Goal: Check status

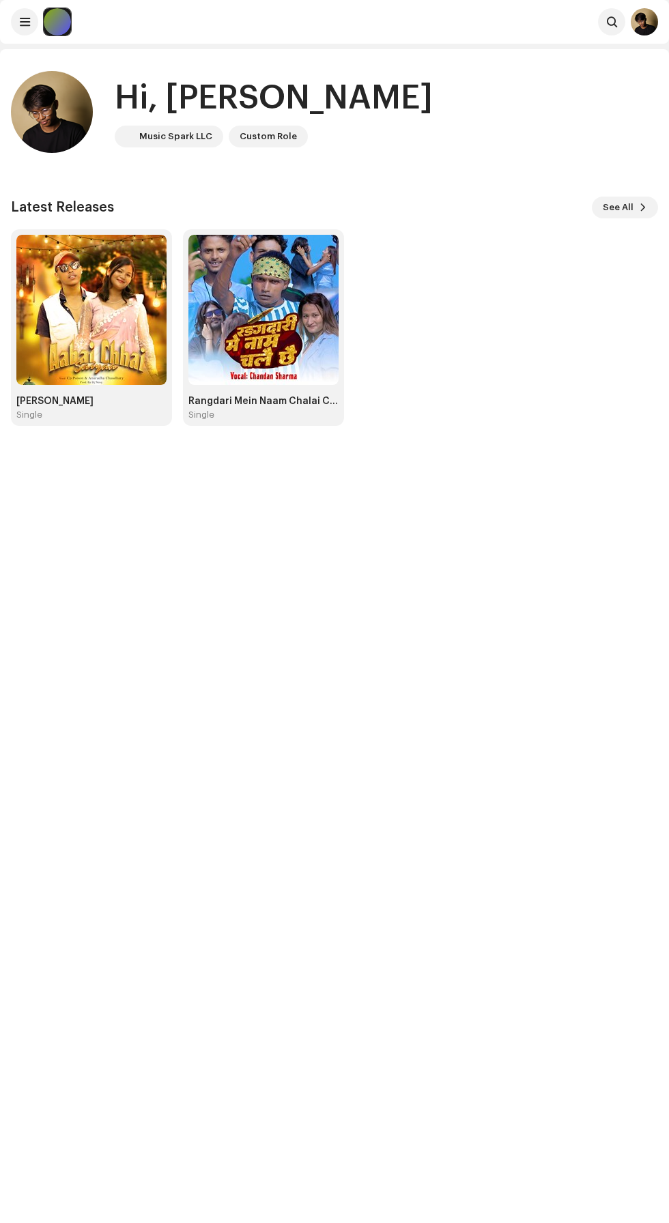
click at [120, 278] on img at bounding box center [91, 310] width 150 height 150
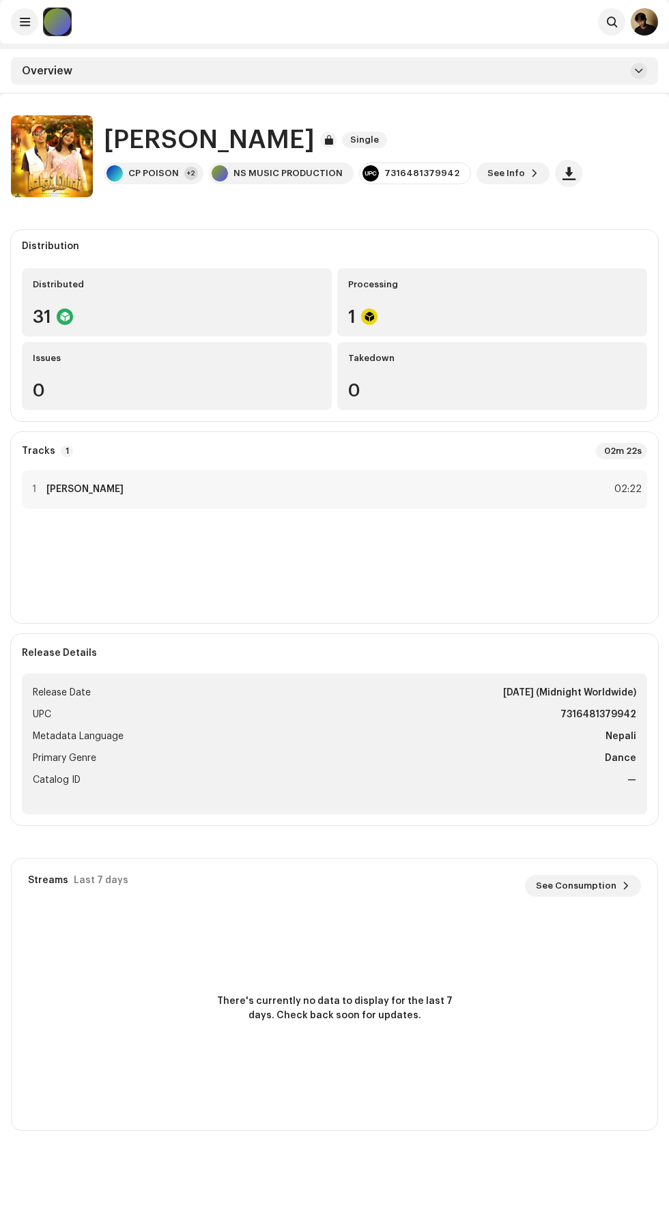
click at [382, 285] on div "Processing" at bounding box center [492, 284] width 288 height 11
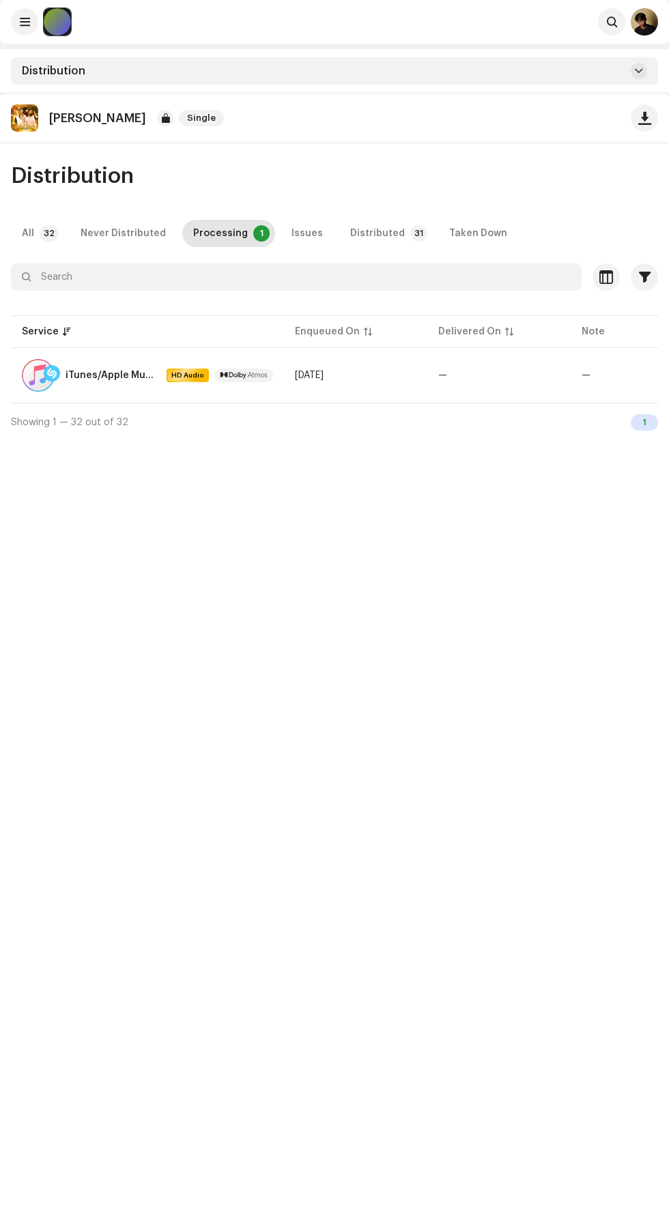
click at [149, 233] on div "Never Distributed" at bounding box center [123, 233] width 85 height 27
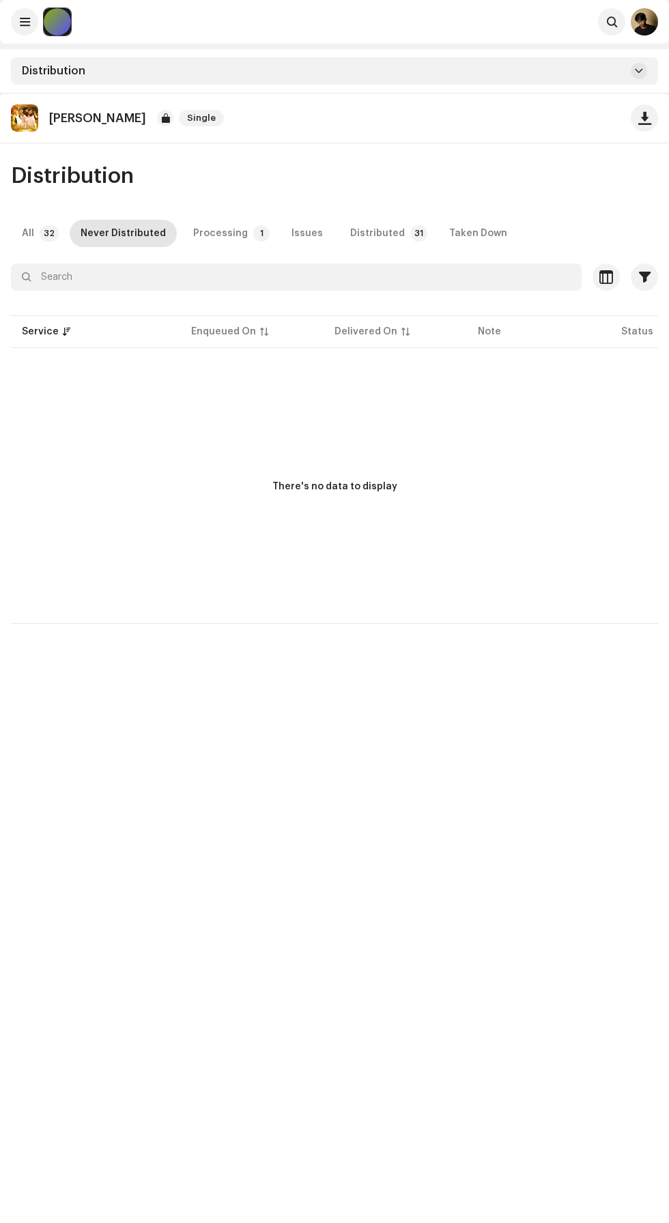
click at [216, 250] on div "Distribution All 32 Never Distributed Processing 1 Issues Distributed 31 Taken …" at bounding box center [334, 394] width 669 height 459
click at [127, 120] on p "[PERSON_NAME]" at bounding box center [97, 118] width 97 height 14
click at [61, 29] on div at bounding box center [57, 21] width 27 height 27
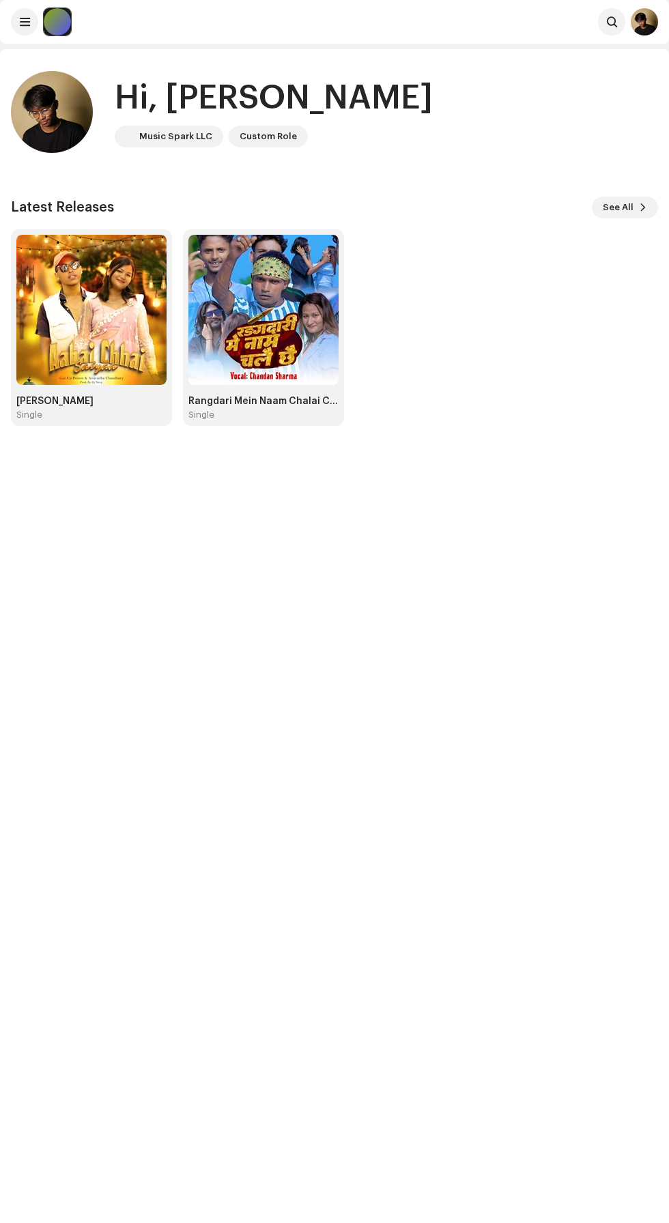
click at [85, 347] on img at bounding box center [91, 310] width 150 height 150
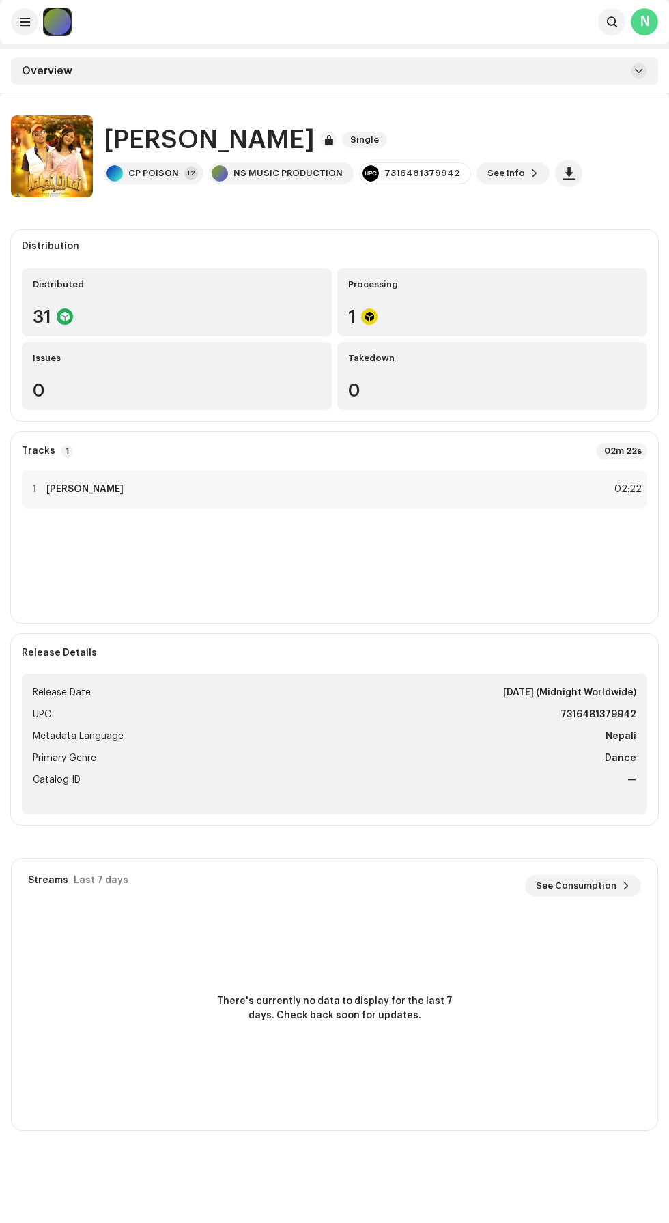
click at [408, 484] on div "1 Aabai Chhai Sajna 02:22" at bounding box center [334, 489] width 625 height 38
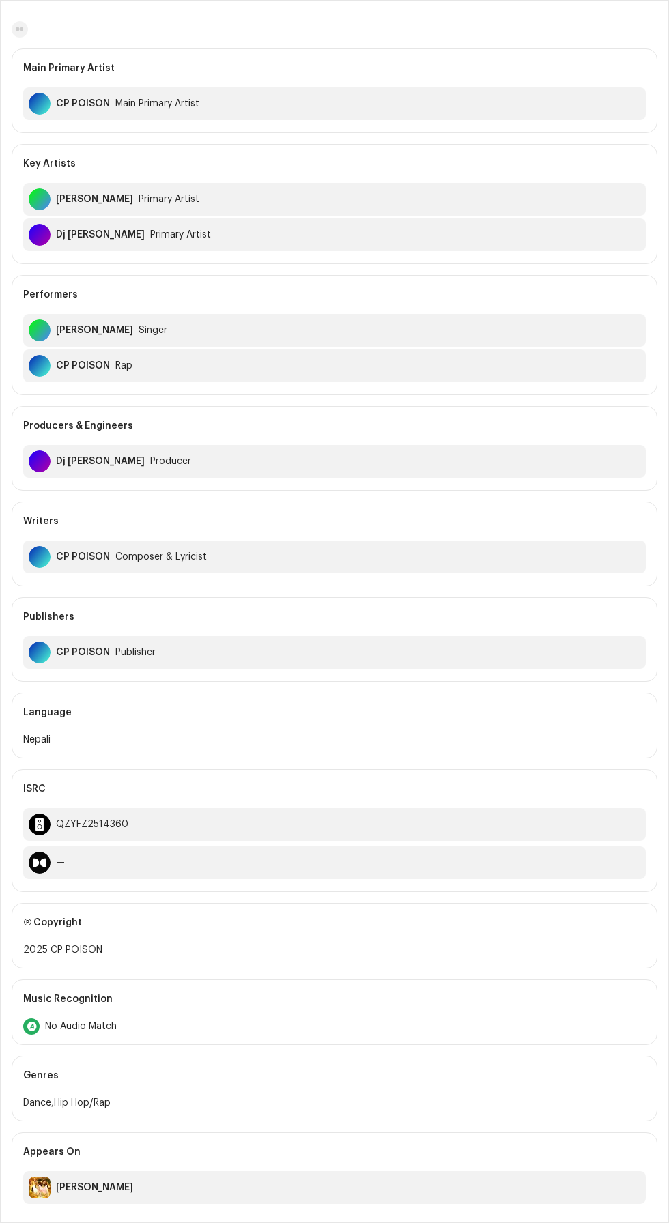
scroll to position [44, 0]
click at [299, 1181] on div "[PERSON_NAME]" at bounding box center [334, 1188] width 622 height 33
click at [383, 1175] on div "[PERSON_NAME]" at bounding box center [334, 1188] width 622 height 33
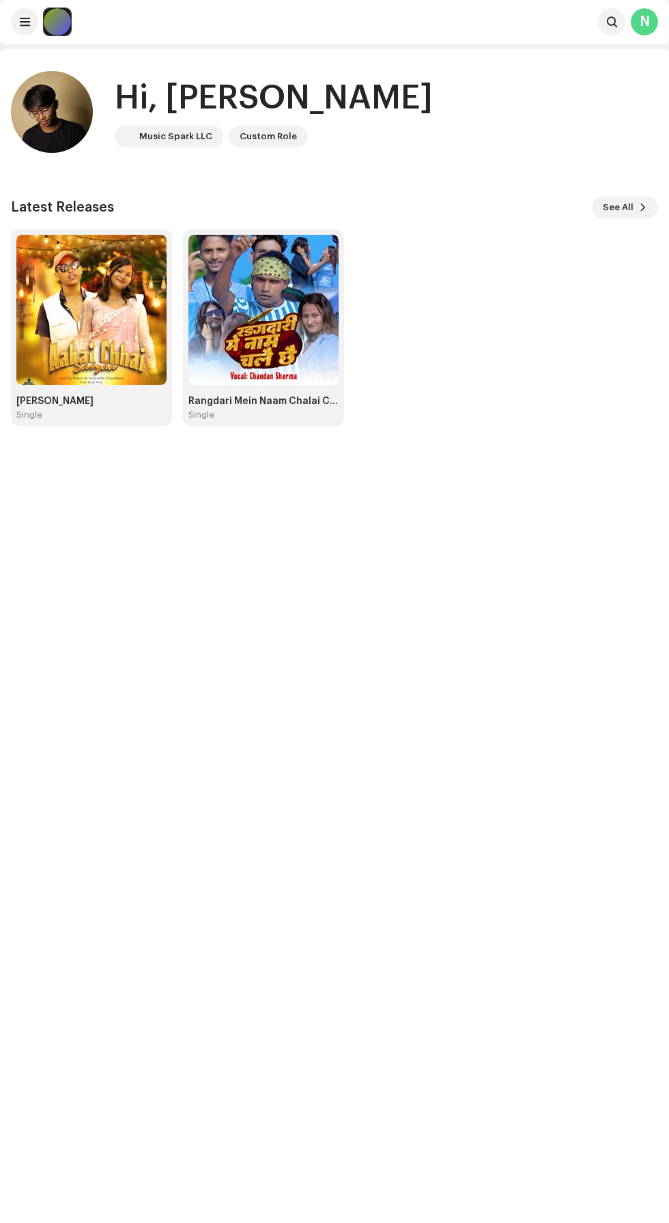
click at [57, 246] on img at bounding box center [91, 310] width 150 height 150
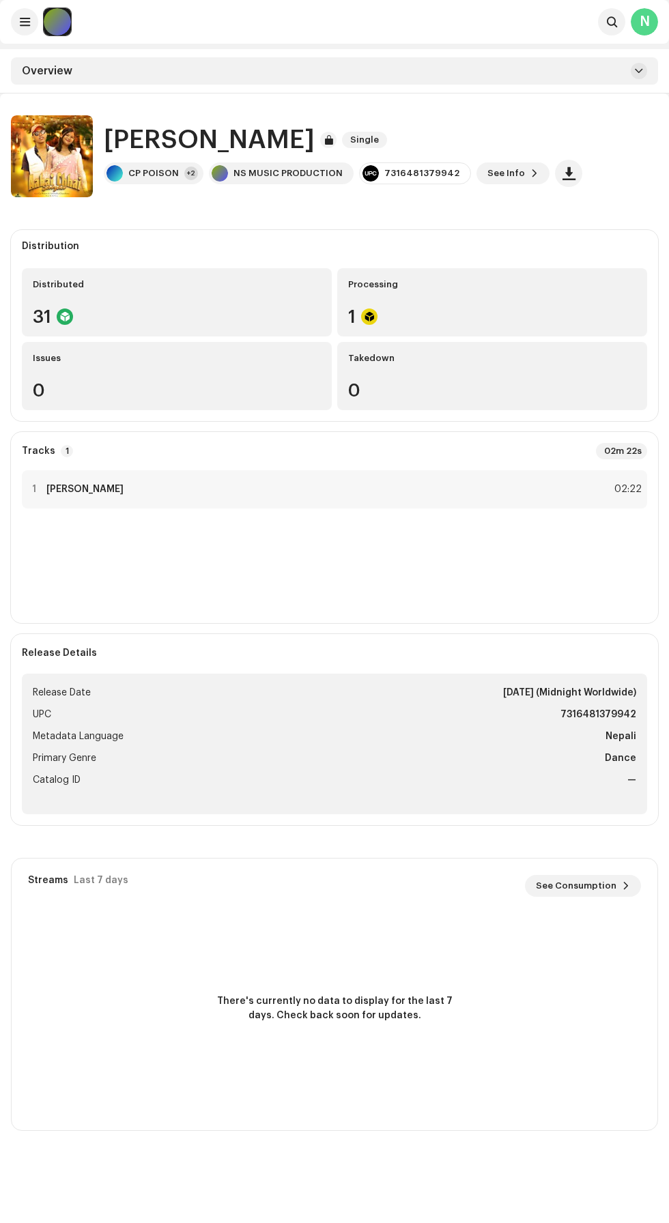
click at [487, 173] on span "See Info" at bounding box center [506, 173] width 38 height 27
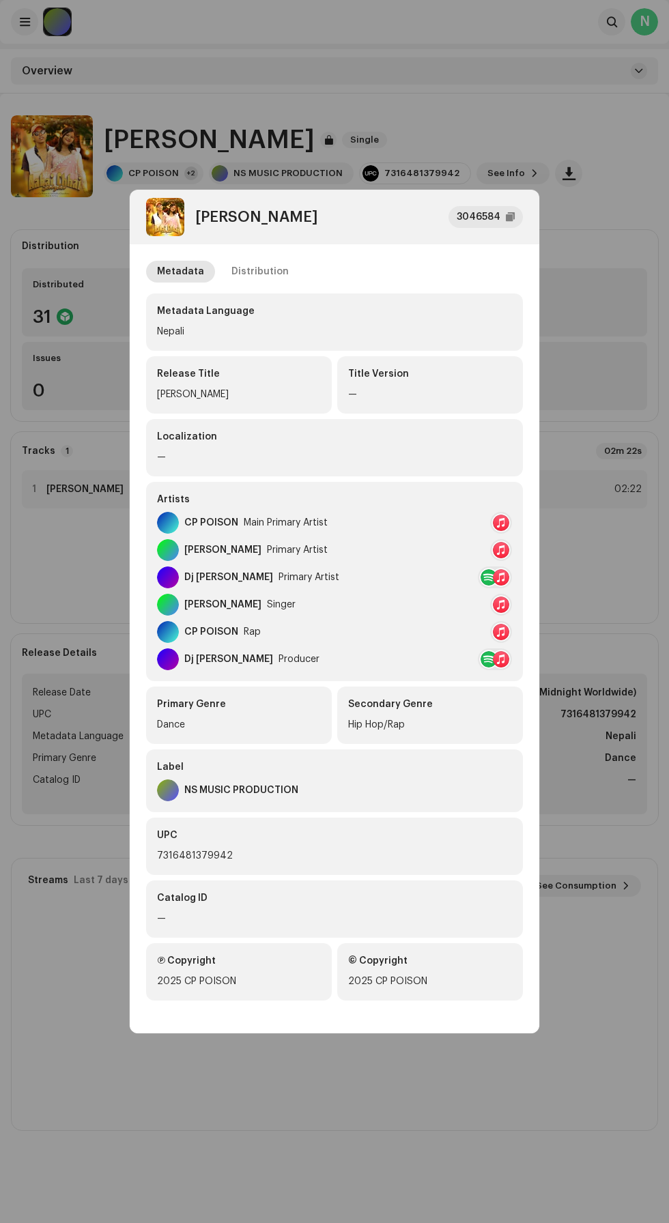
click at [261, 274] on div "Distribution" at bounding box center [259, 272] width 57 height 22
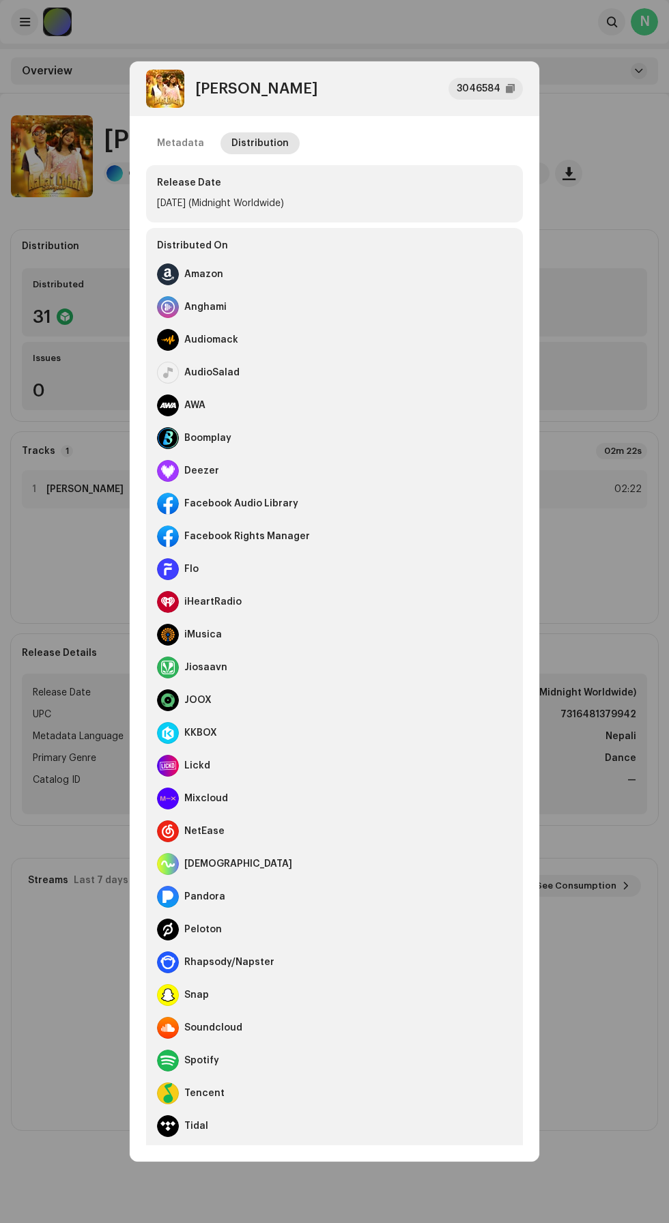
click at [186, 139] on div "Metadata" at bounding box center [180, 143] width 47 height 22
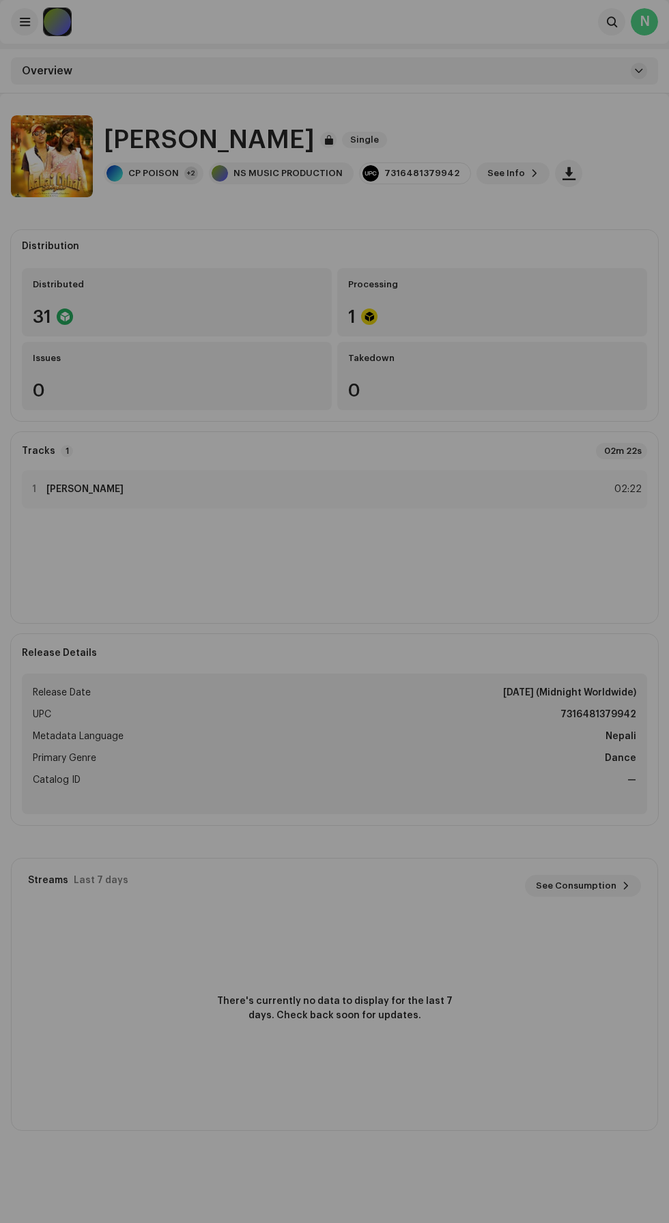
click at [588, 32] on div "Aabai Chhai Sajna 3046584 Metadata Distribution Metadata Language Nepali Releas…" at bounding box center [334, 611] width 669 height 1223
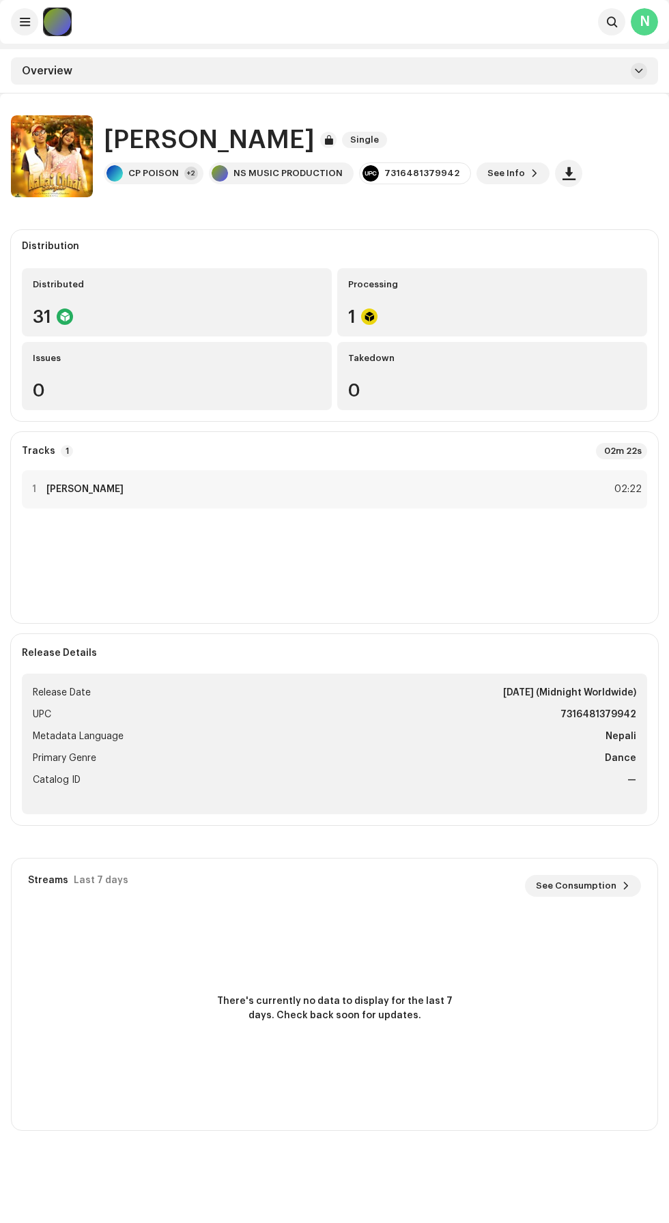
click at [195, 169] on div "+2" at bounding box center [191, 174] width 14 height 14
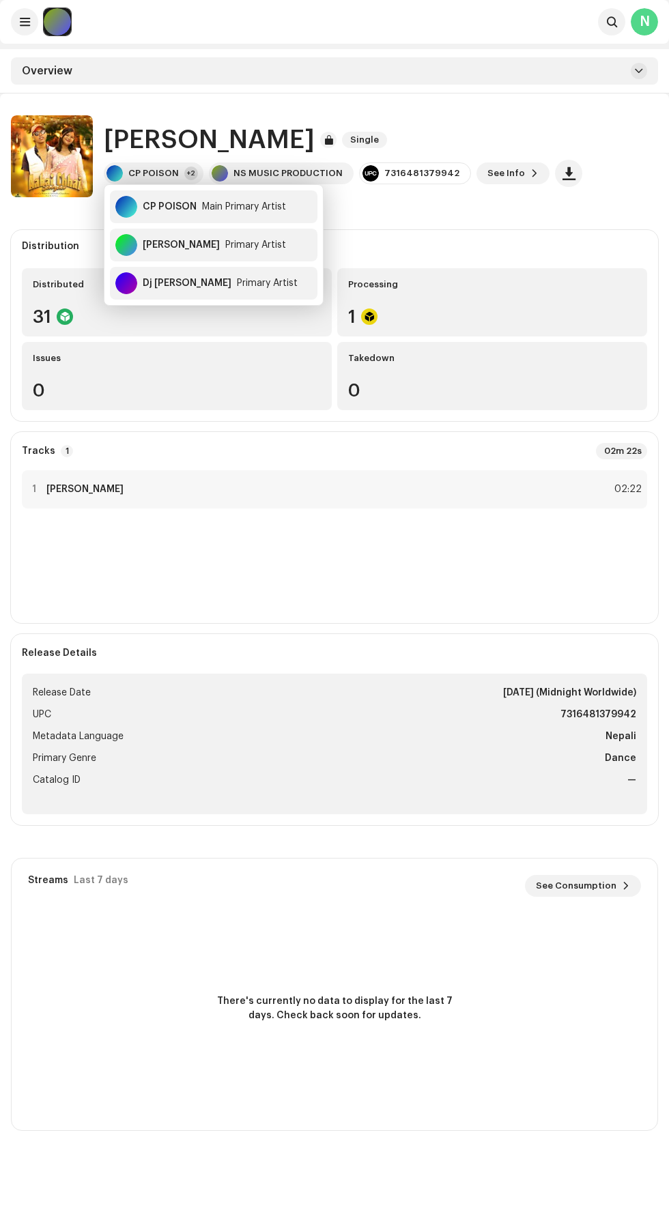
click at [162, 773] on li "Catalog ID —" at bounding box center [334, 780] width 603 height 16
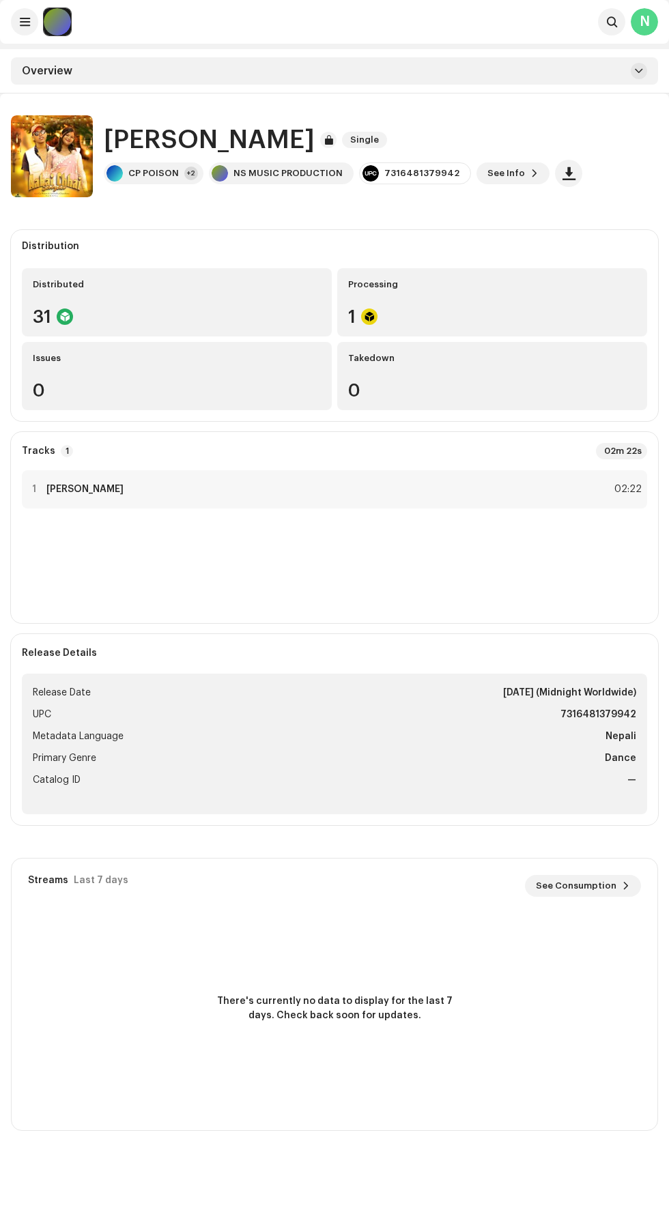
click at [247, 97] on catalog-releases-details-overview "Aabai Chhai Sajna Single Aabai Chhai Sajna Single CP POISON +2 NS MUSIC PRODUCT…" at bounding box center [334, 623] width 669 height 1059
click at [369, 140] on span "Single" at bounding box center [364, 140] width 45 height 16
click at [336, 139] on div at bounding box center [328, 140] width 16 height 16
click at [25, 22] on span at bounding box center [25, 21] width 10 height 11
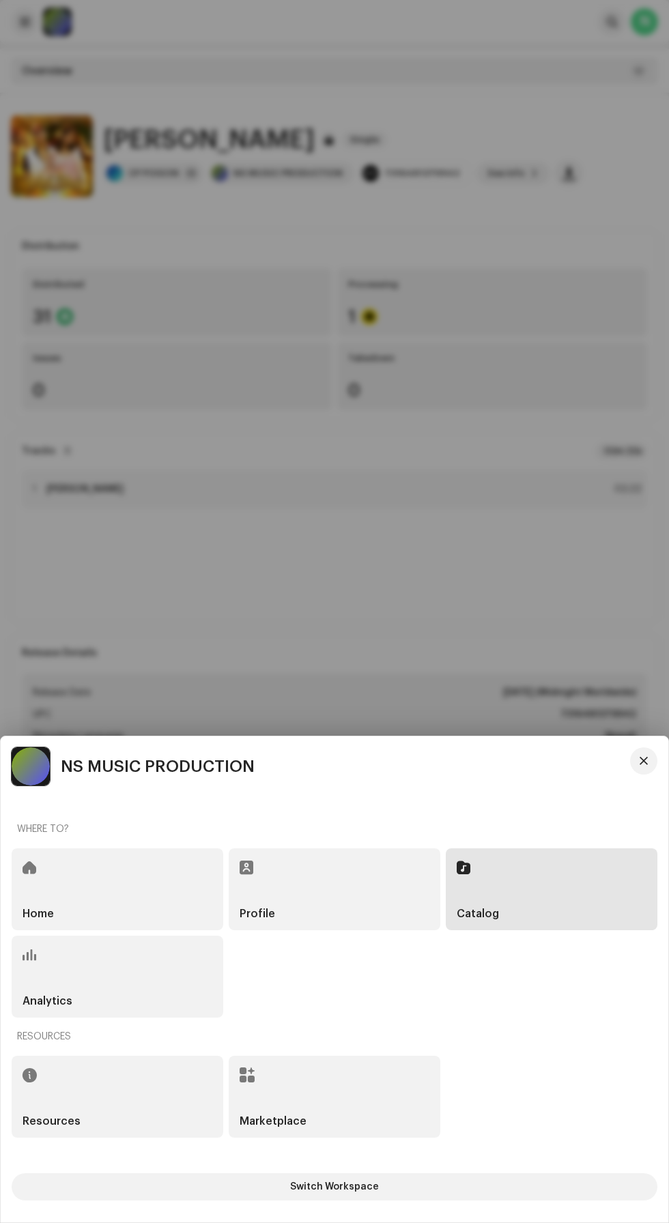
click at [561, 895] on div "Catalog" at bounding box center [552, 889] width 212 height 82
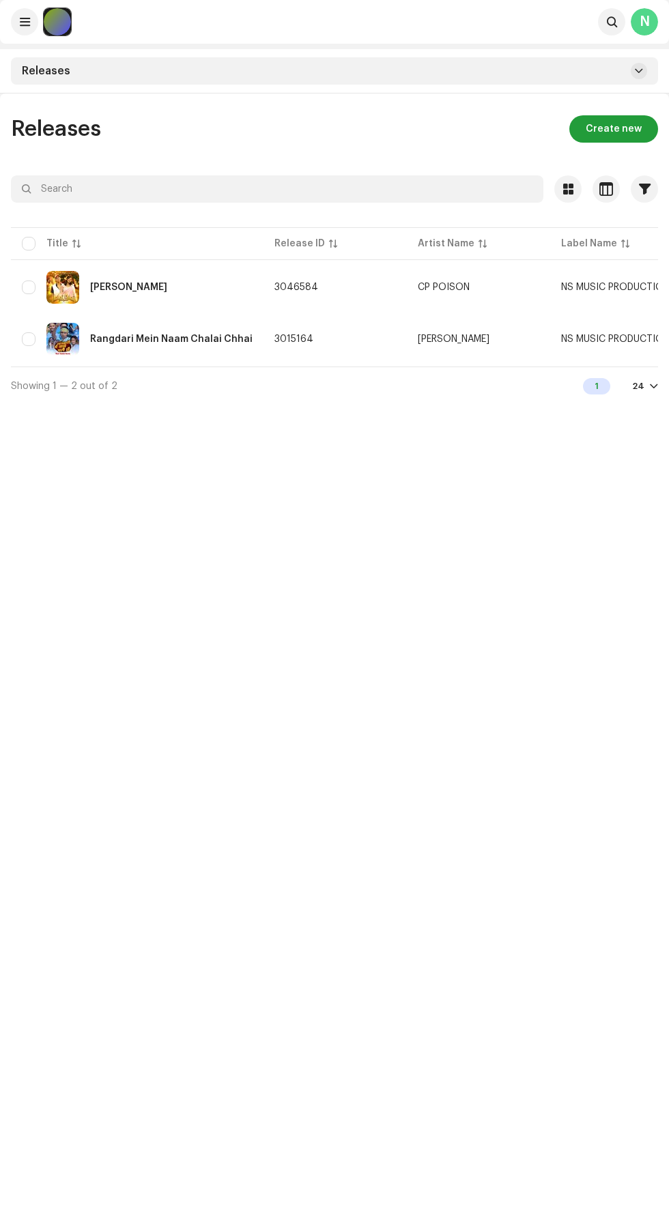
click at [203, 286] on div "[PERSON_NAME]" at bounding box center [137, 287] width 231 height 33
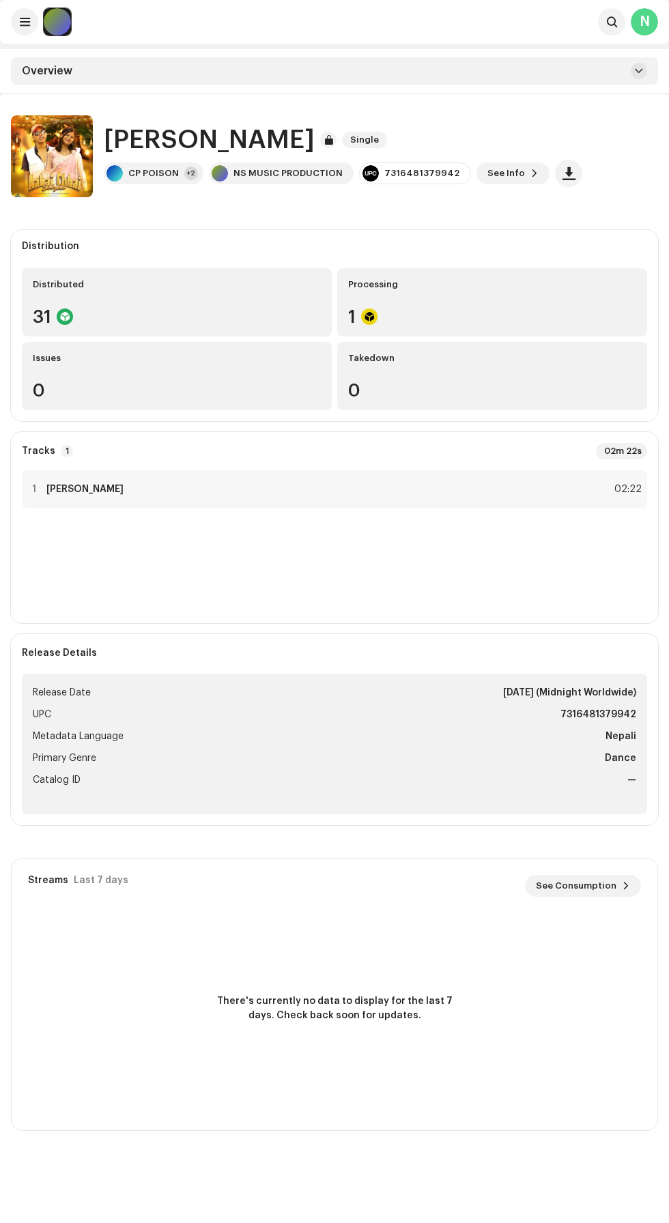
click at [206, 127] on h1 "[PERSON_NAME]" at bounding box center [209, 140] width 211 height 29
click at [57, 169] on button "button" at bounding box center [51, 158] width 27 height 27
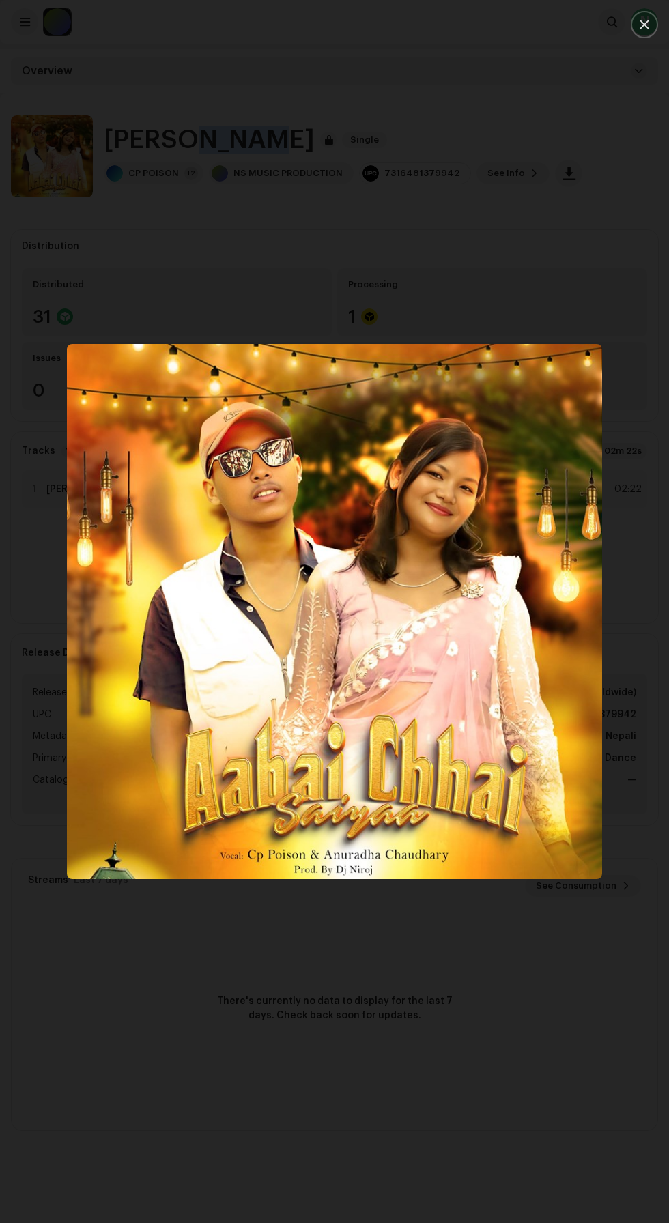
click at [495, 231] on div at bounding box center [334, 611] width 669 height 1223
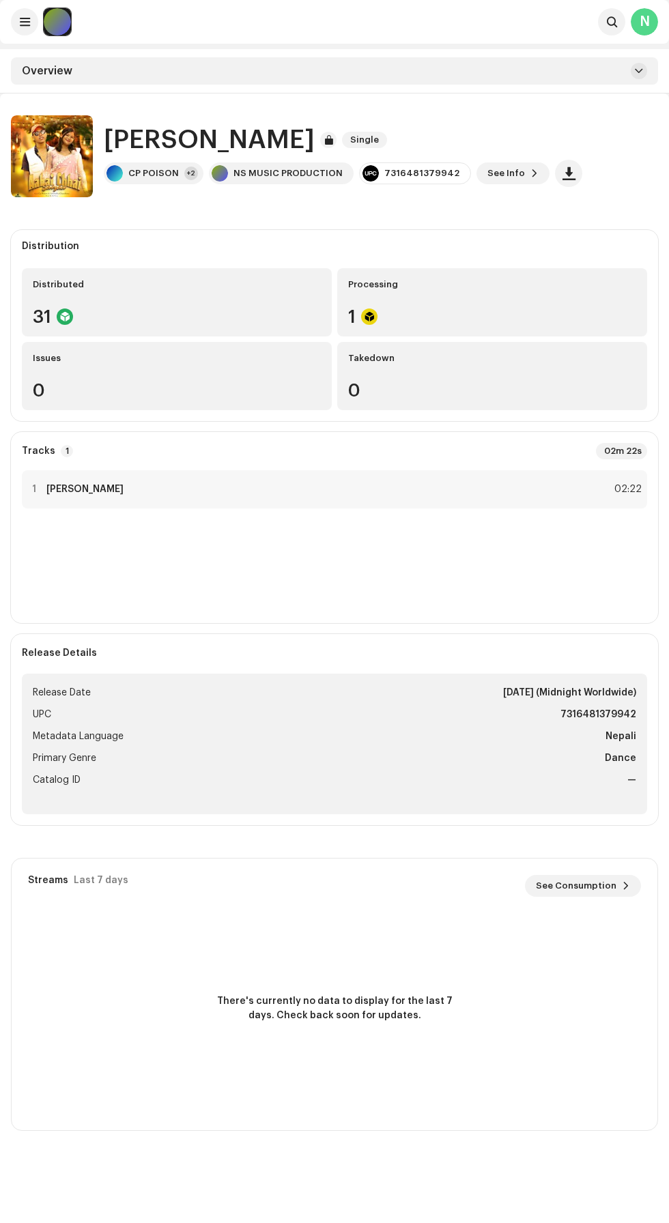
click at [276, 139] on h1 "[PERSON_NAME]" at bounding box center [209, 140] width 211 height 29
click at [621, 146] on div "Aabai Chhai Sajna Single CP POISON +2 NS MUSIC PRODUCTION 7316481379942 See Info" at bounding box center [334, 156] width 647 height 82
click at [621, 74] on div "Overview" at bounding box center [334, 70] width 647 height 27
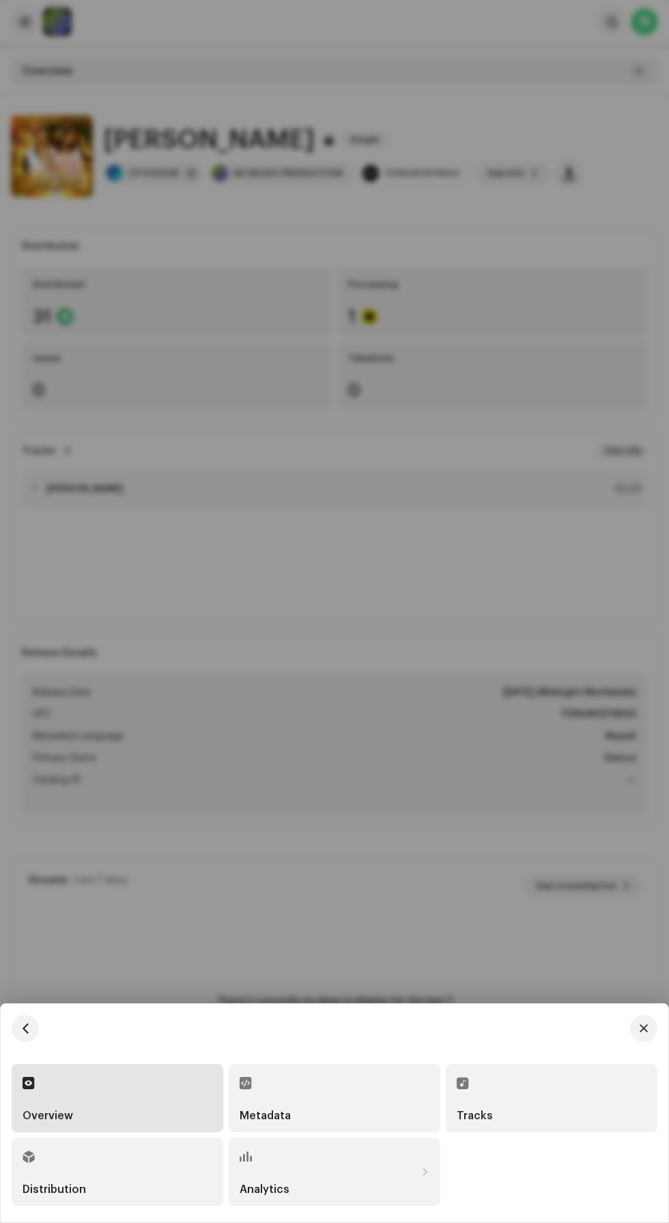
click at [508, 1094] on div "Tracks" at bounding box center [552, 1098] width 190 height 46
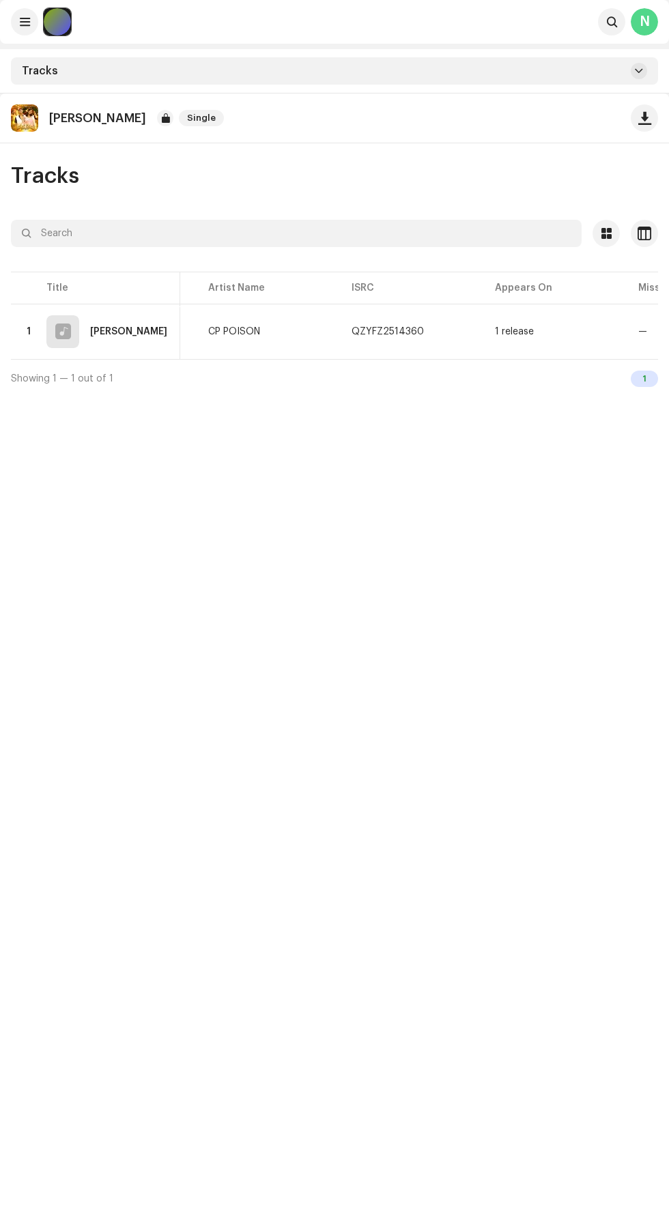
scroll to position [0, 242]
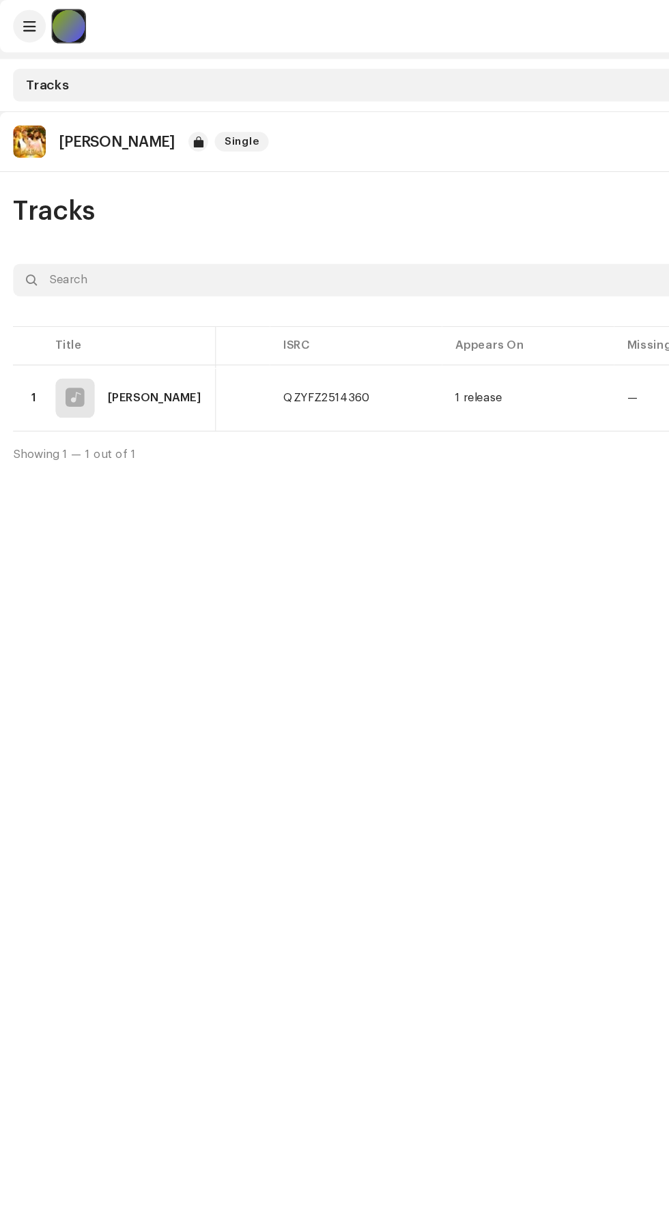
click at [50, 24] on div at bounding box center [57, 21] width 27 height 27
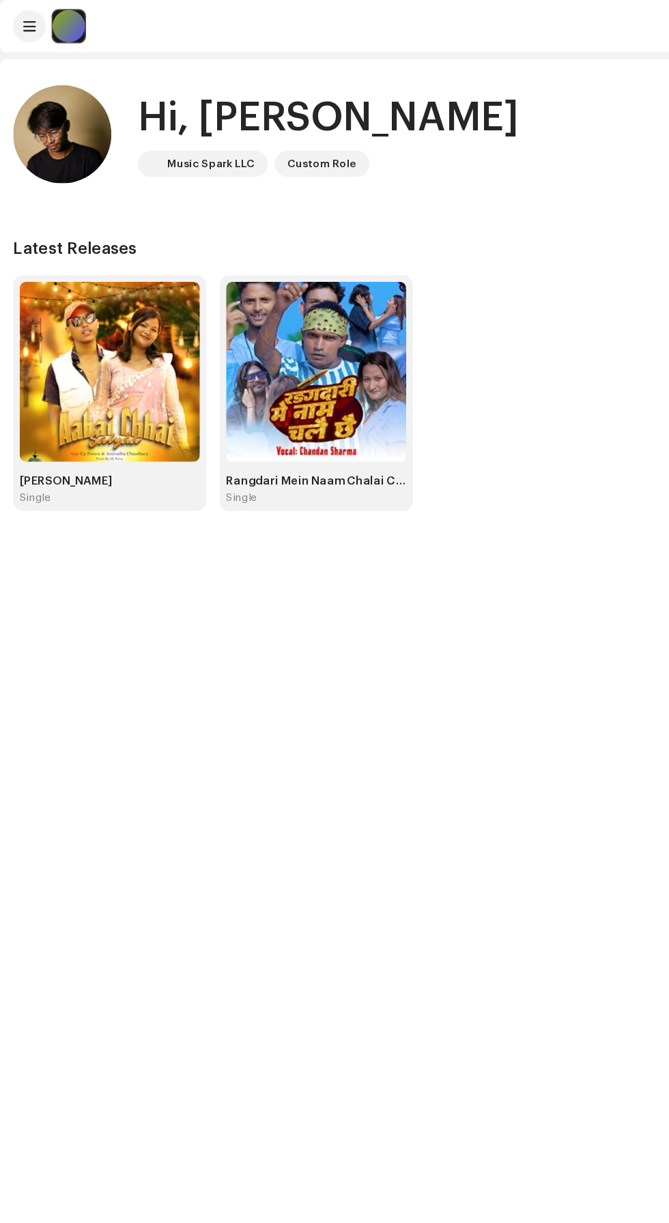
click at [281, 345] on img at bounding box center [263, 310] width 150 height 150
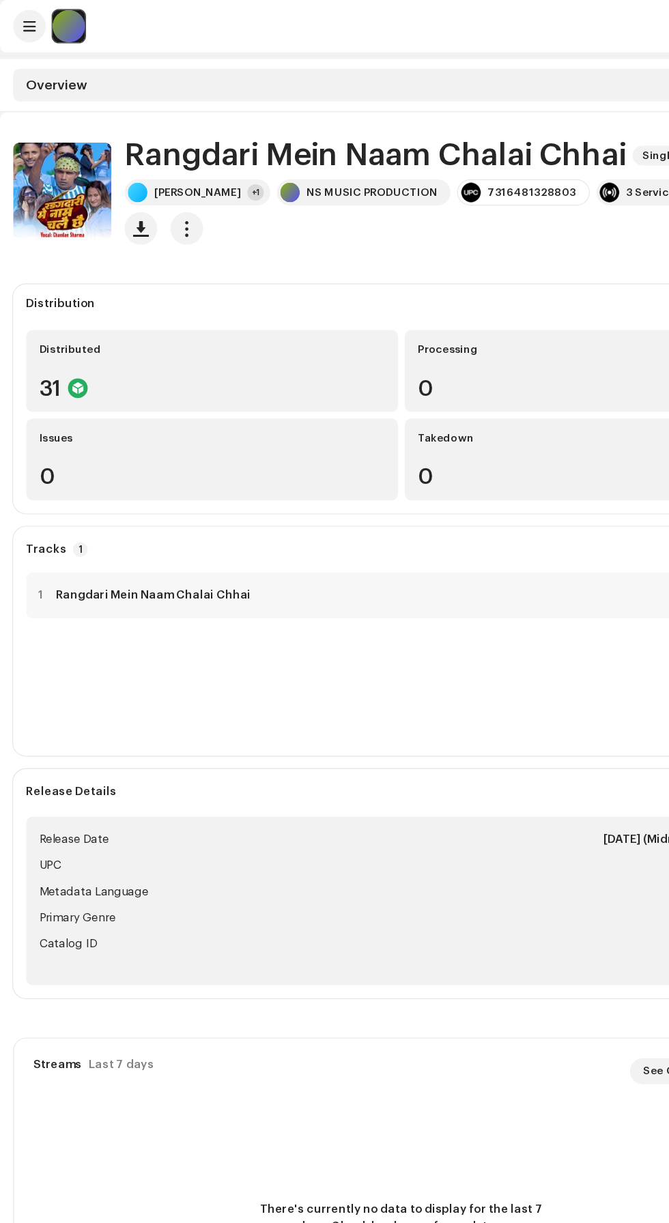
click at [158, 195] on span "button" at bounding box center [155, 190] width 13 height 11
click at [431, 241] on div "Distribution Distributed 31 Processing 0 Issues 0 Takedown 0" at bounding box center [334, 332] width 647 height 191
click at [68, 33] on re-a-cover at bounding box center [57, 21] width 27 height 27
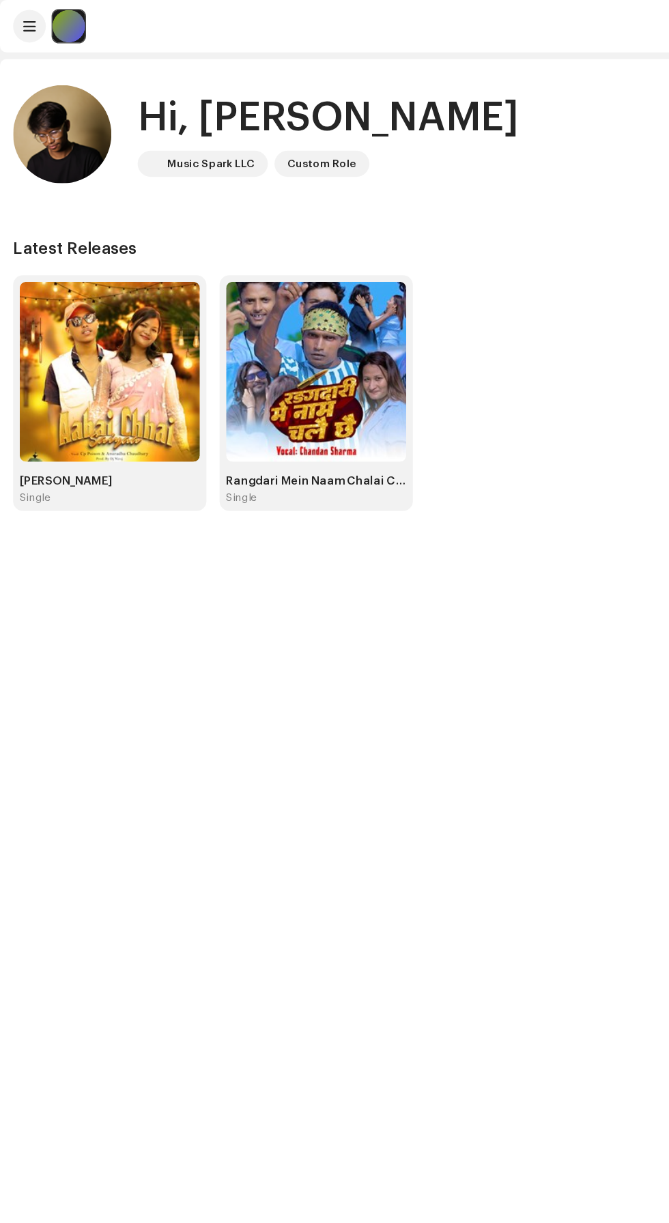
click at [113, 360] on img at bounding box center [91, 310] width 150 height 150
